Goal: Transaction & Acquisition: Purchase product/service

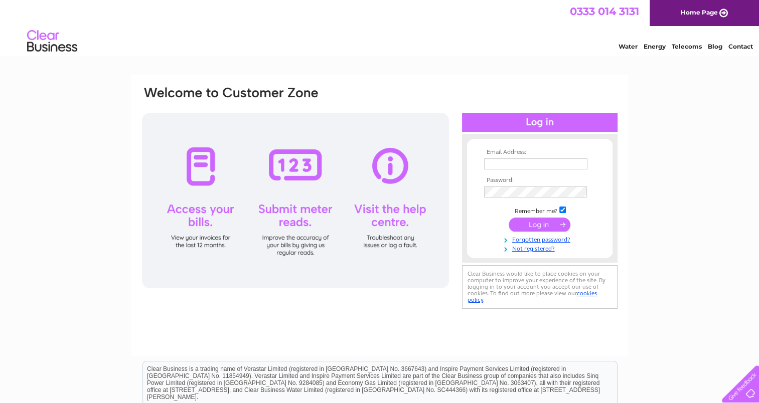
type input "info@himalayancentreedin.org"
click at [532, 227] on input "submit" at bounding box center [540, 225] width 62 height 14
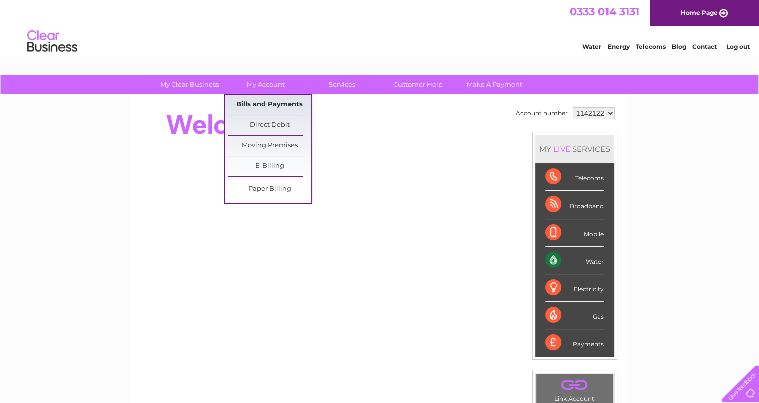
click at [279, 97] on link "Bills and Payments" at bounding box center [269, 105] width 83 height 20
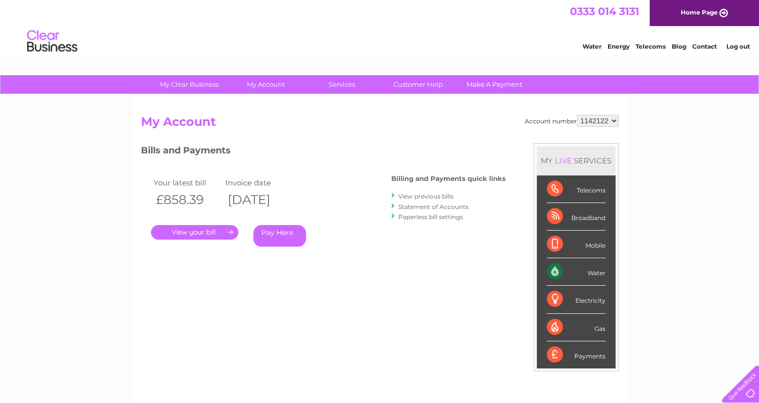
click at [434, 196] on link "View previous bills" at bounding box center [425, 197] width 55 height 8
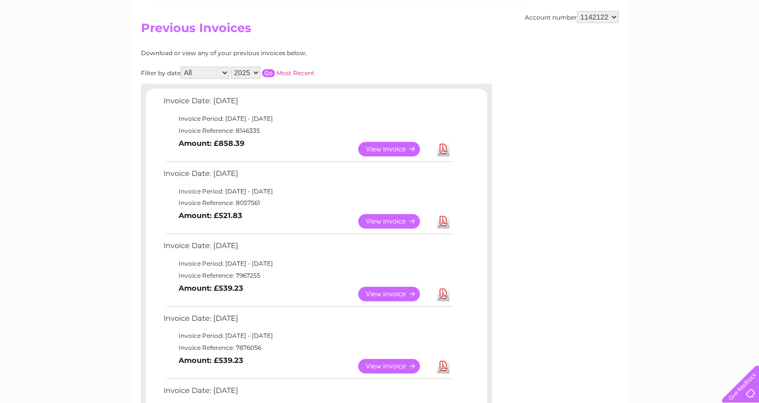
scroll to position [85, 0]
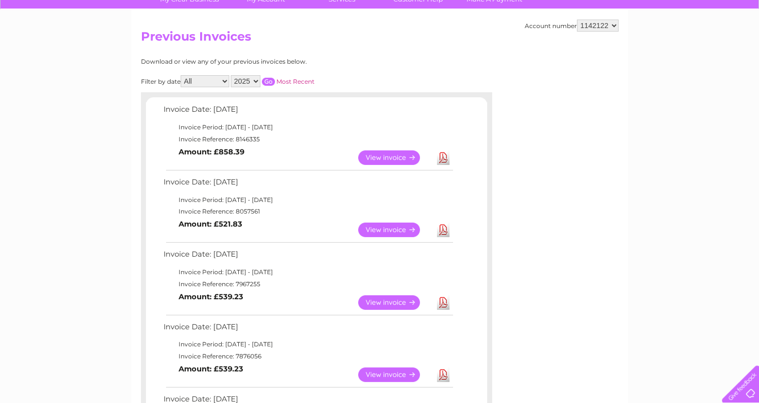
click at [392, 157] on link "View" at bounding box center [395, 157] width 74 height 15
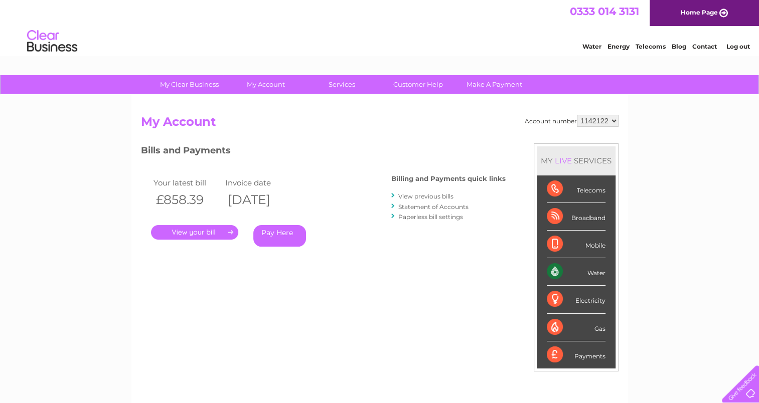
click at [417, 196] on link "View previous bills" at bounding box center [425, 197] width 55 height 8
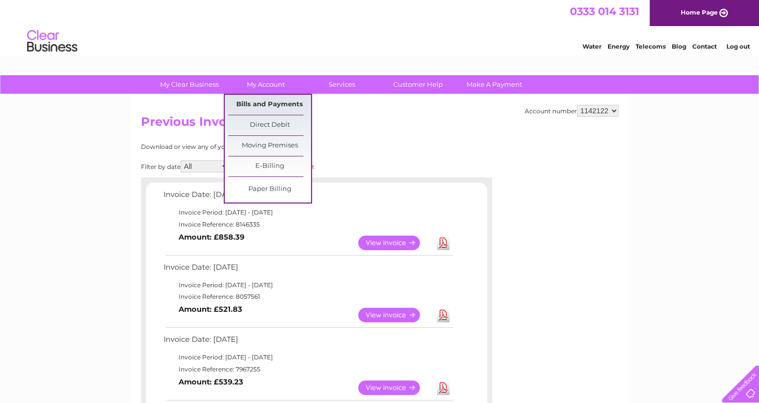
click at [253, 103] on link "Bills and Payments" at bounding box center [269, 105] width 83 height 20
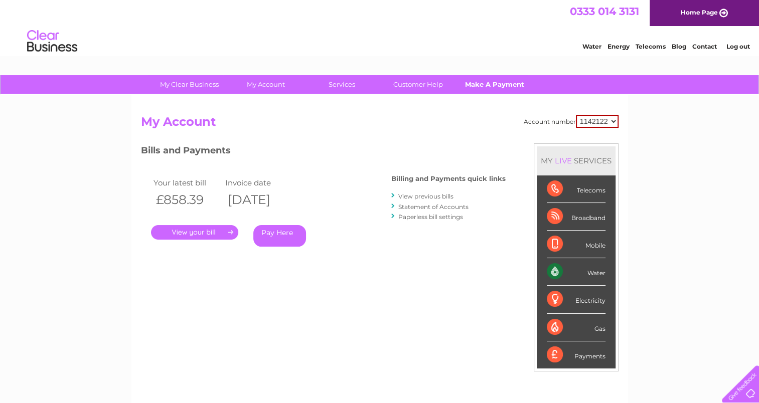
click at [487, 84] on link "Make A Payment" at bounding box center [494, 84] width 83 height 19
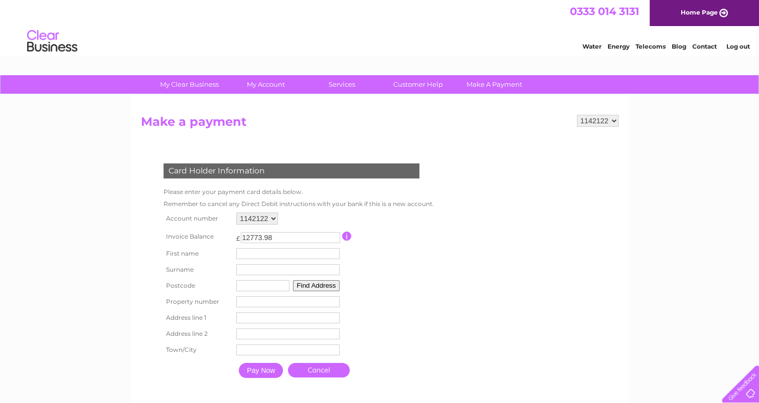
drag, startPoint x: 293, startPoint y: 237, endPoint x: 215, endPoint y: 230, distance: 78.5
click at [215, 230] on tr "Invoice Balance £ 12773.98 This payment facility permits payment of the full ou…" at bounding box center [296, 236] width 271 height 19
